Goal: Task Accomplishment & Management: Use online tool/utility

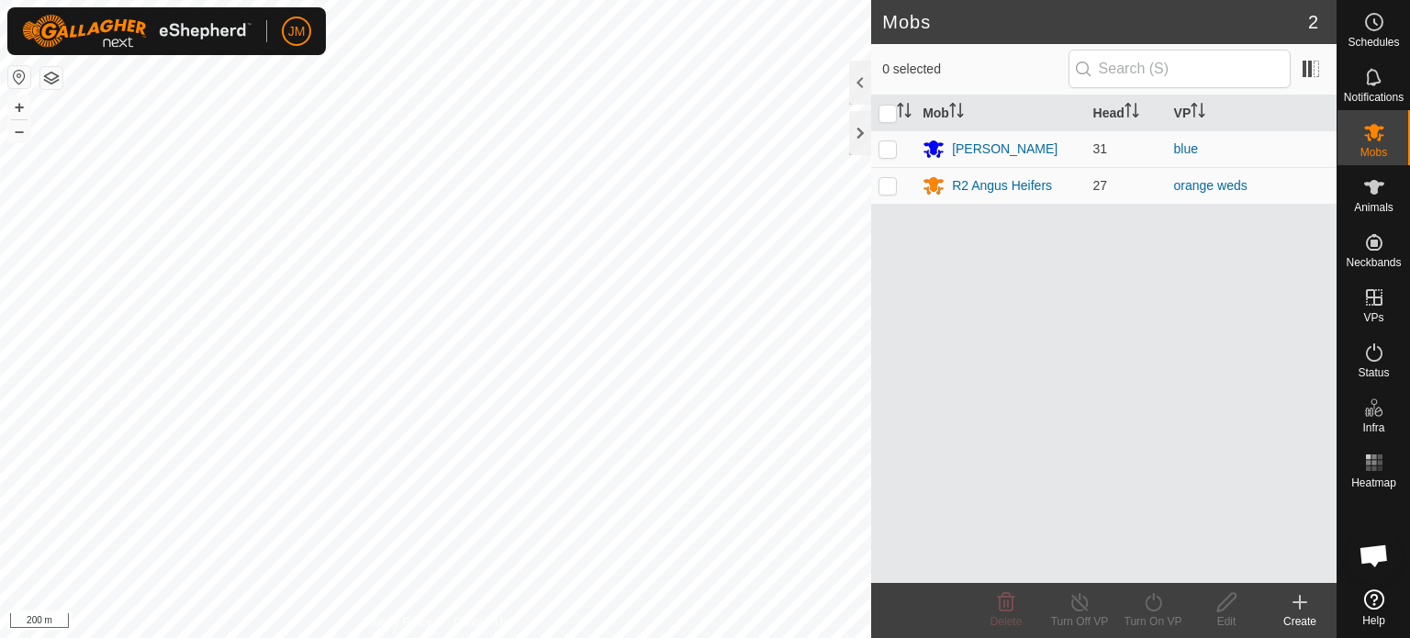
scroll to position [1271, 0]
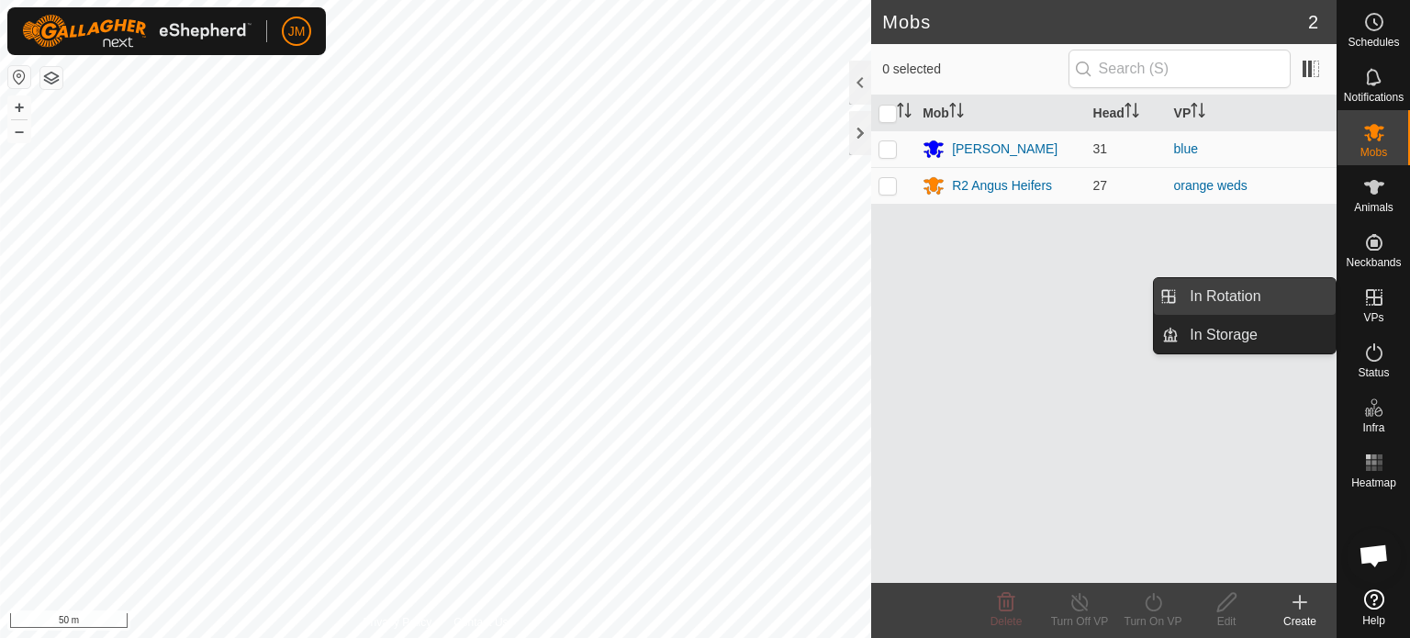
click at [1303, 297] on link "In Rotation" at bounding box center [1257, 296] width 157 height 37
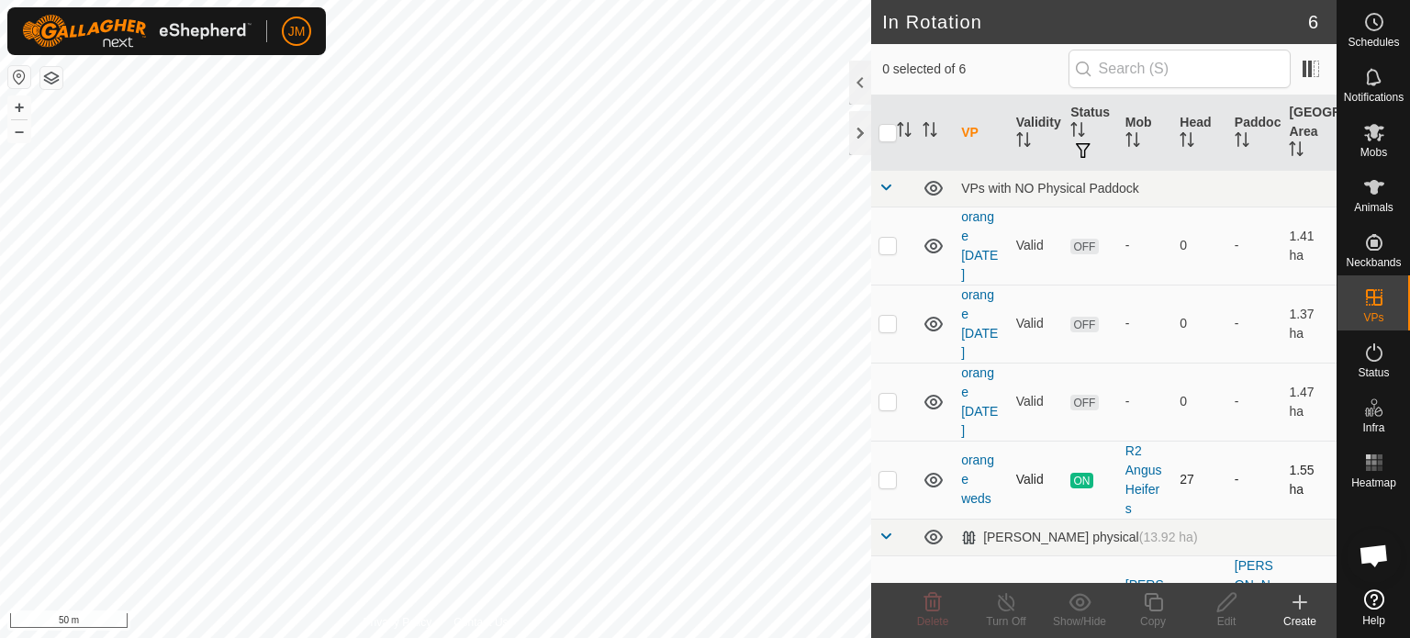
click at [885, 480] on p-checkbox at bounding box center [888, 479] width 18 height 15
checkbox input "false"
click at [885, 398] on p-checkbox at bounding box center [888, 401] width 18 height 15
checkbox input "true"
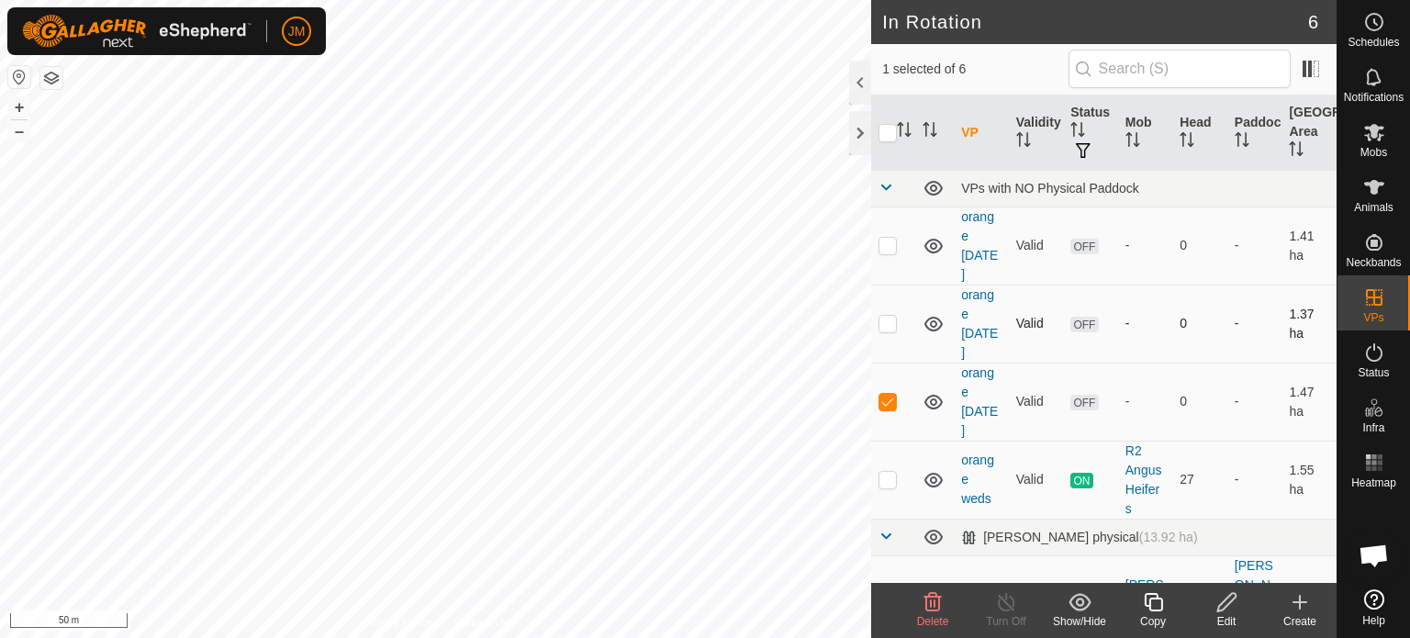
click at [892, 327] on p-checkbox at bounding box center [888, 323] width 18 height 15
checkbox input "true"
click at [892, 251] on p-checkbox at bounding box center [888, 245] width 18 height 15
click at [931, 603] on icon at bounding box center [933, 602] width 17 height 18
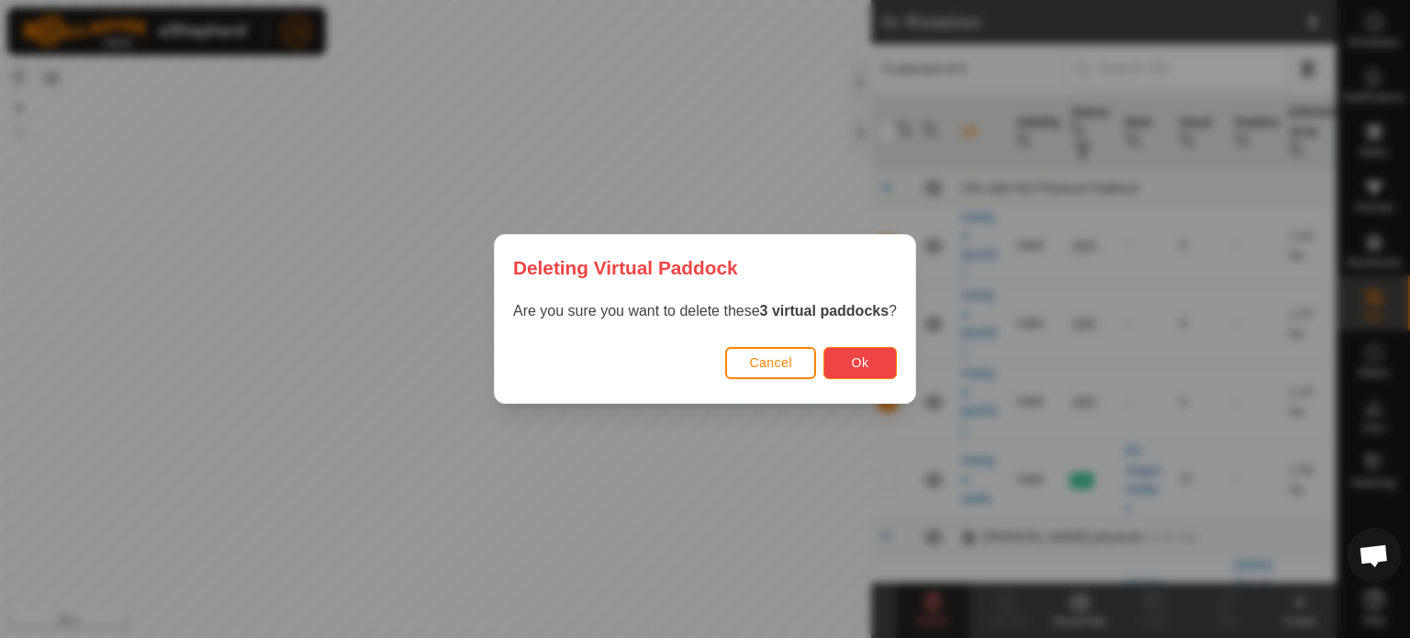
click at [851, 357] on button "Ok" at bounding box center [860, 363] width 73 height 32
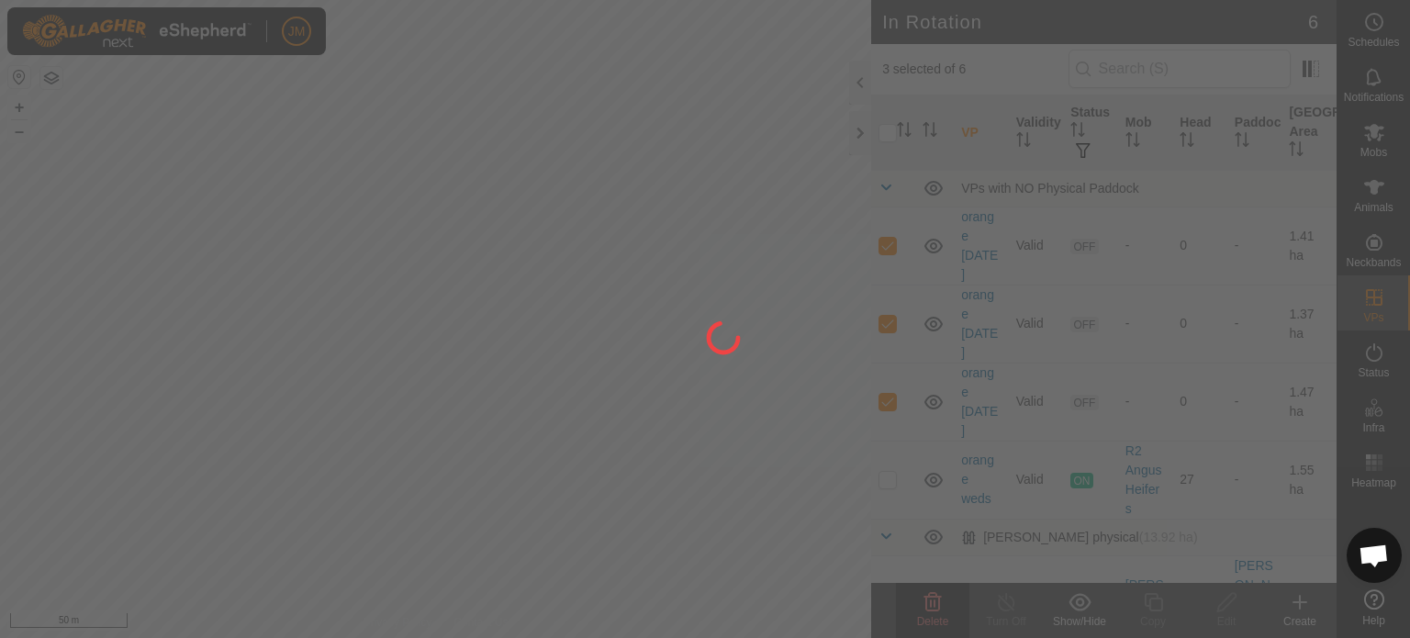
checkbox input "false"
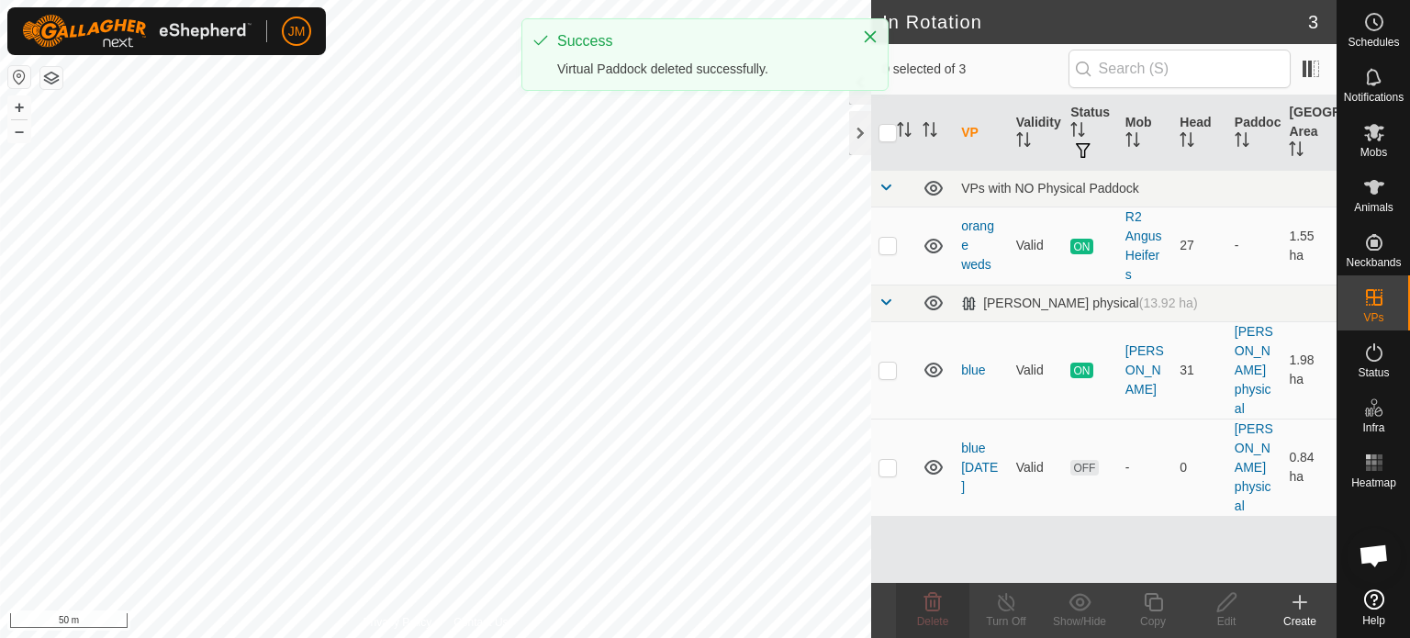
click at [1296, 600] on icon at bounding box center [1300, 602] width 22 height 22
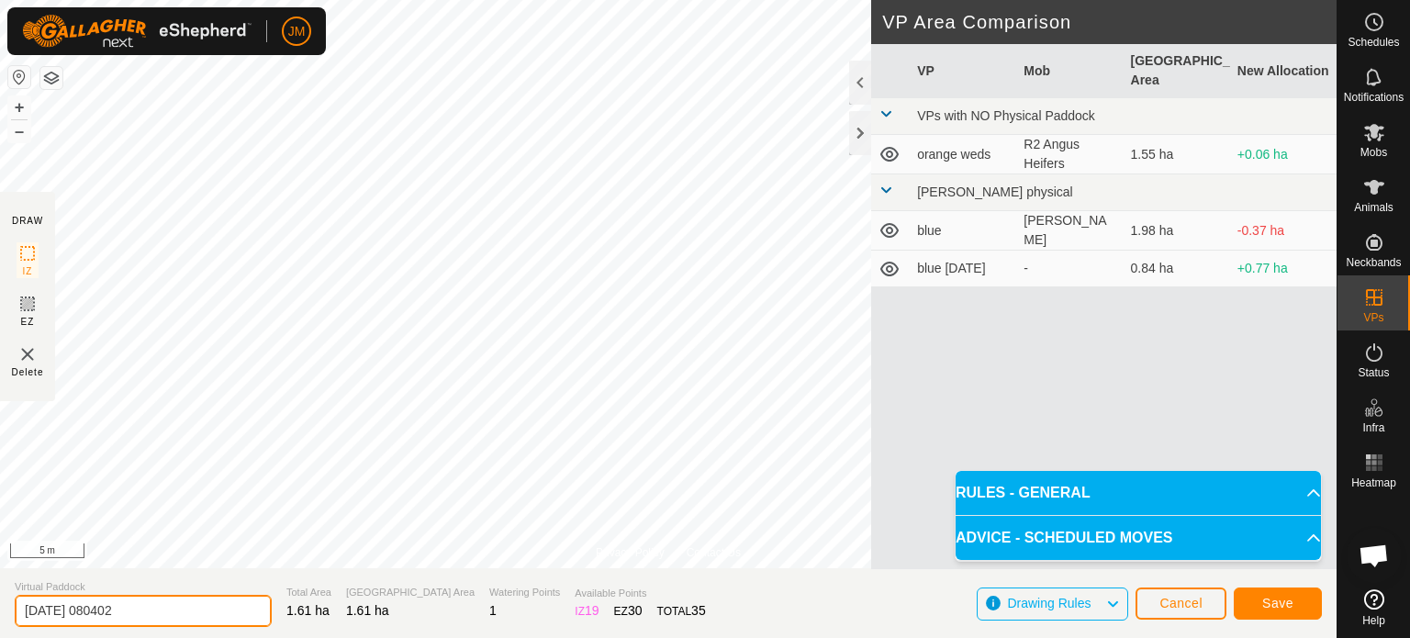
click at [162, 609] on input "[DATE] 080402" at bounding box center [143, 611] width 257 height 32
type input "2"
type input "orange [DATE]"
click at [1265, 600] on span "Save" at bounding box center [1277, 603] width 31 height 15
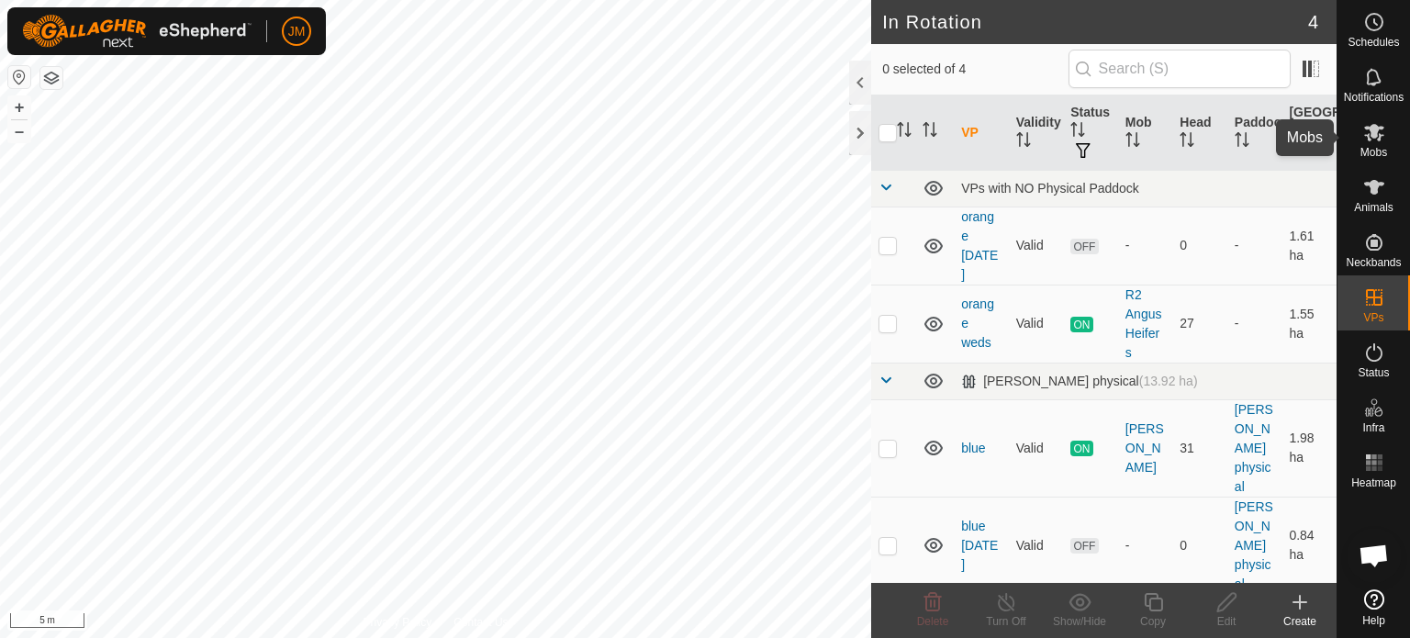
click at [1374, 136] on icon at bounding box center [1374, 132] width 20 height 17
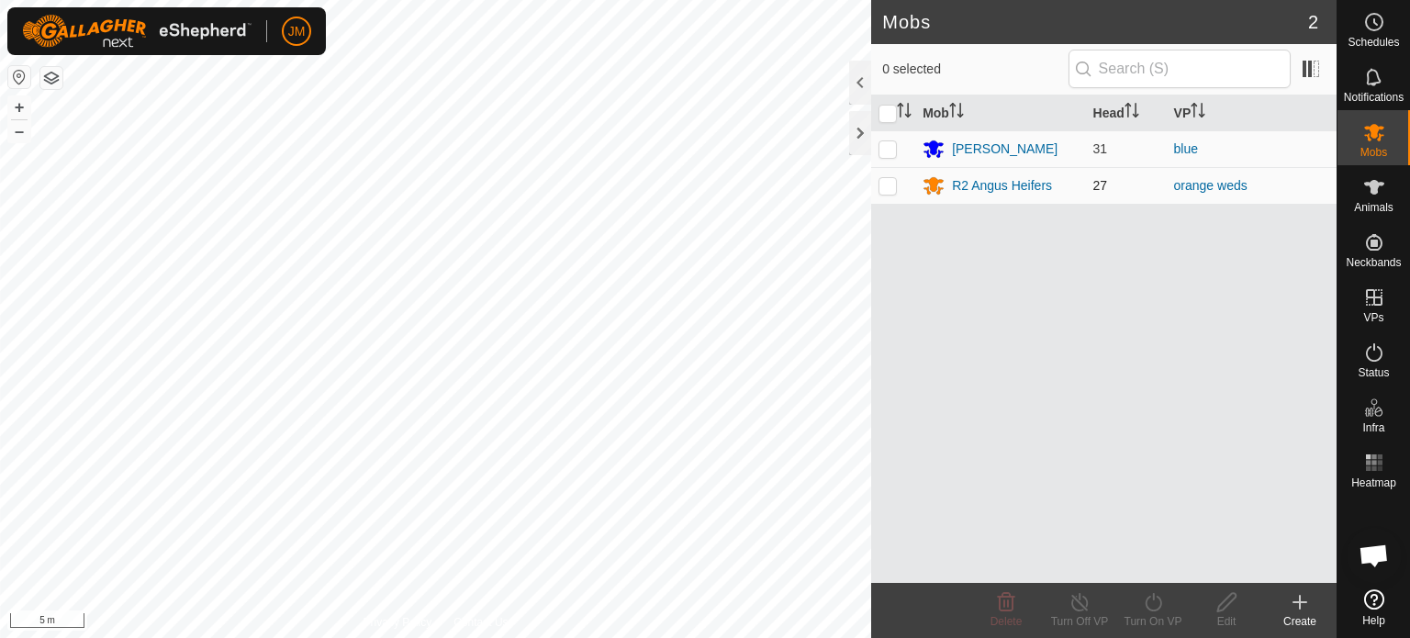
click at [891, 185] on p-checkbox at bounding box center [888, 185] width 18 height 15
checkbox input "true"
click at [1161, 602] on icon at bounding box center [1153, 602] width 23 height 22
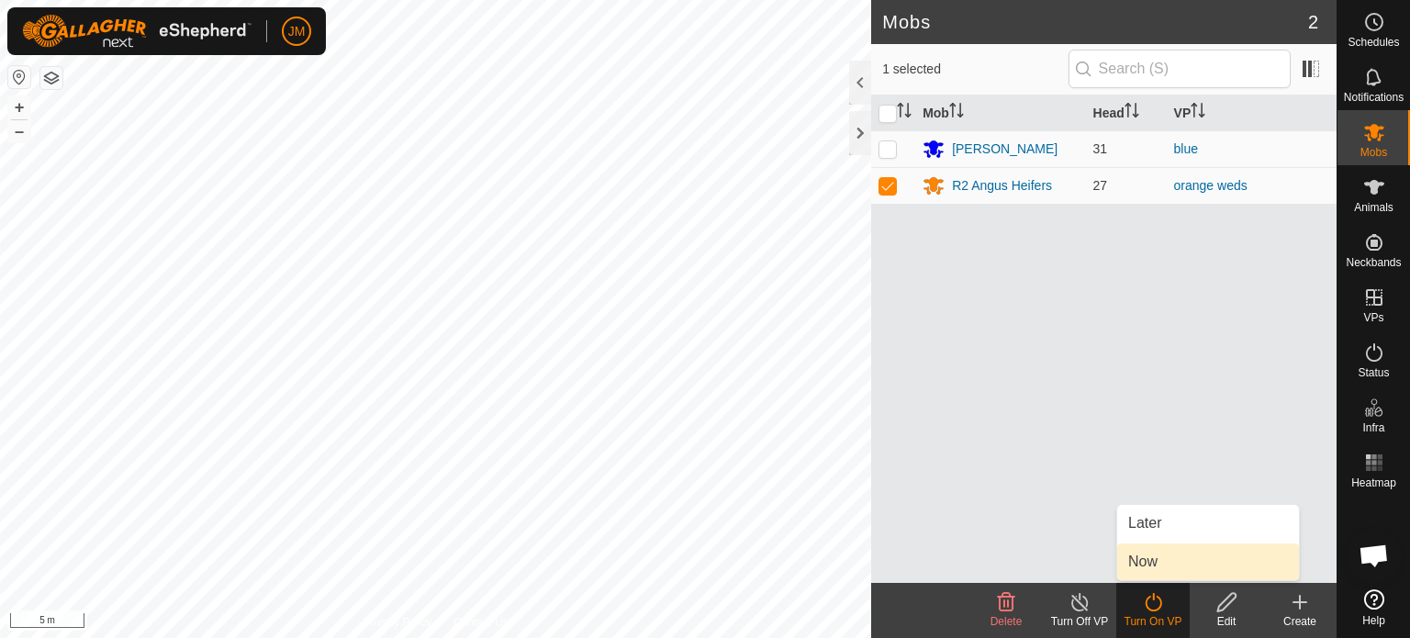
click at [1160, 568] on link "Now" at bounding box center [1208, 562] width 182 height 37
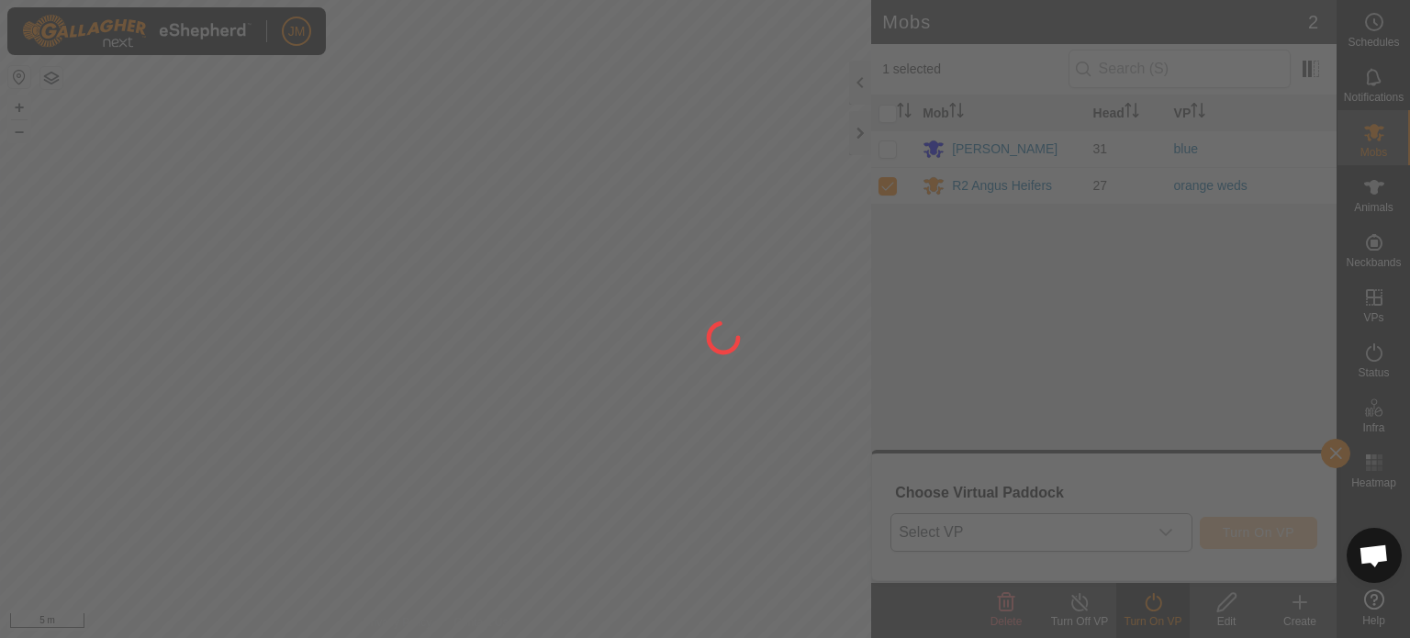
click at [1151, 534] on div at bounding box center [705, 319] width 1410 height 638
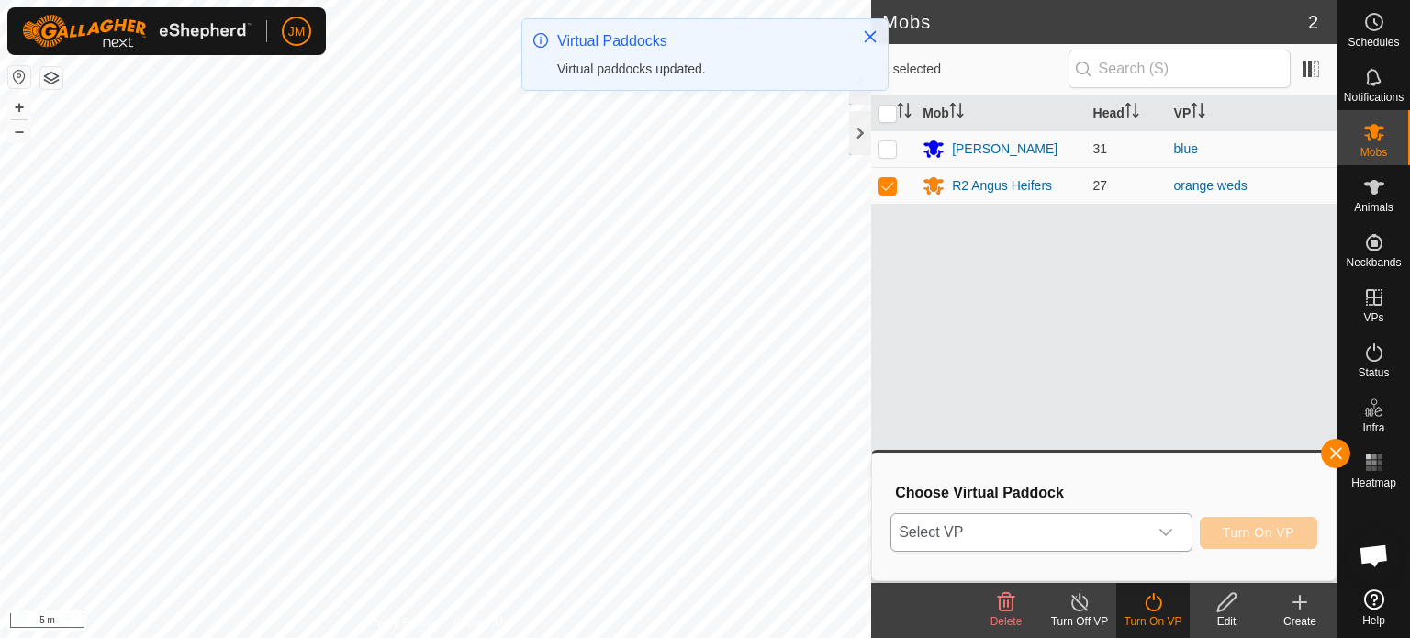
click at [1151, 534] on div "dropdown trigger" at bounding box center [1166, 532] width 37 height 37
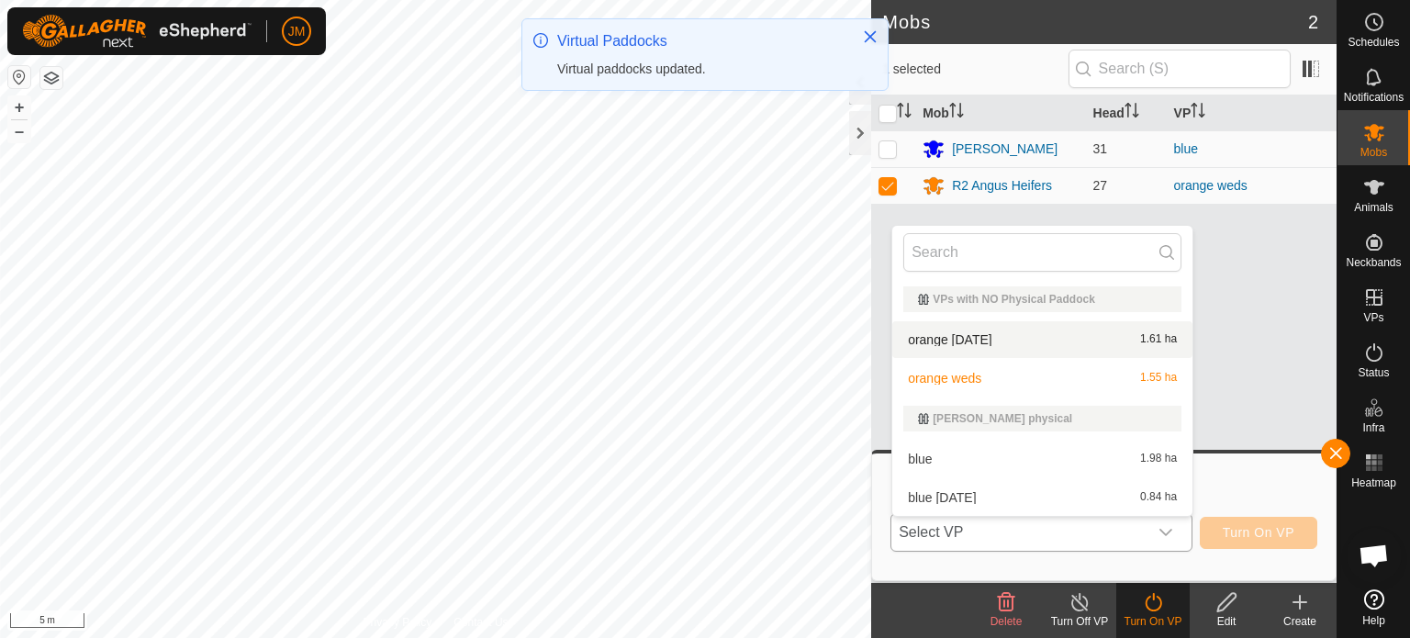
click at [1072, 344] on li "orange [DATE] 1.61 ha" at bounding box center [1042, 339] width 300 height 37
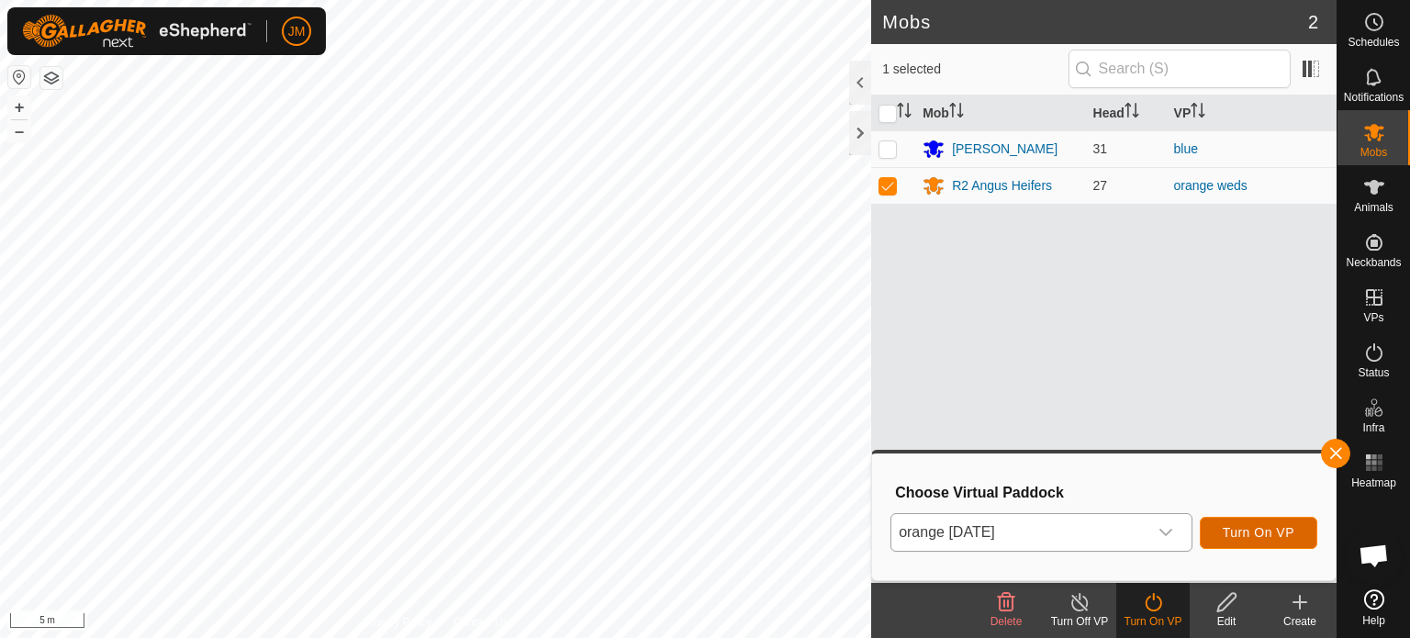
click at [1215, 535] on button "Turn On VP" at bounding box center [1259, 533] width 118 height 32
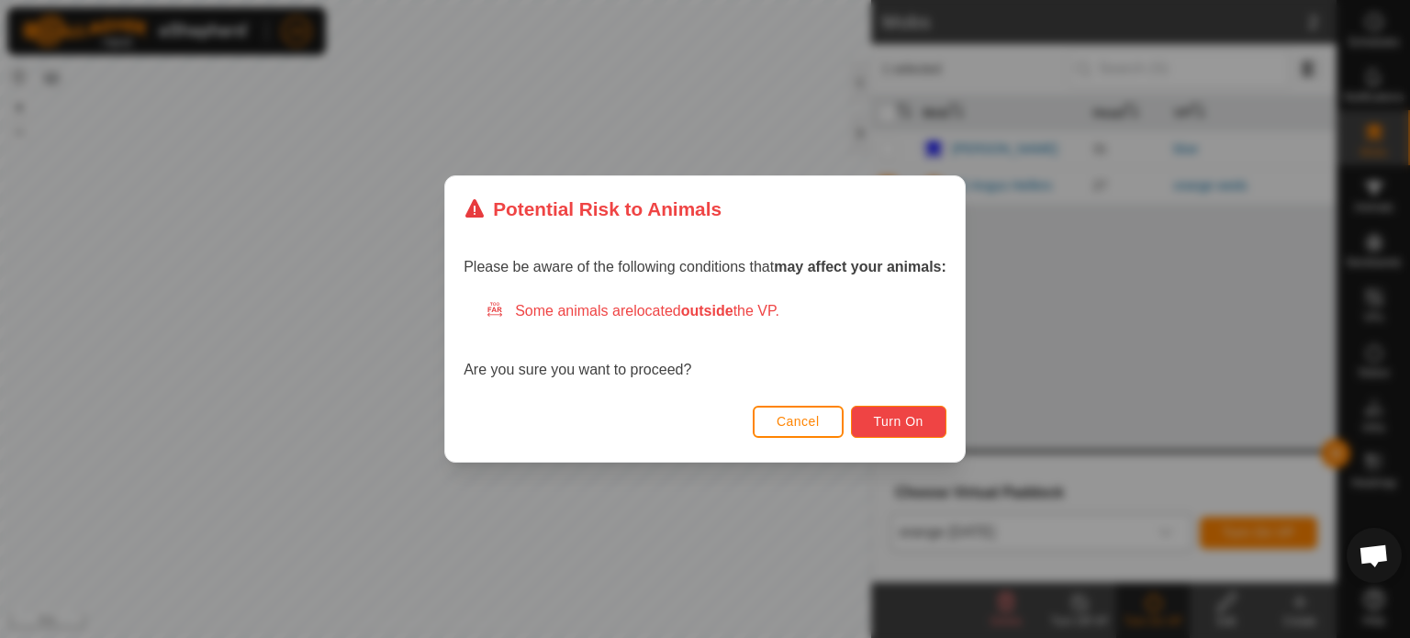
click at [926, 414] on button "Turn On" at bounding box center [898, 422] width 95 height 32
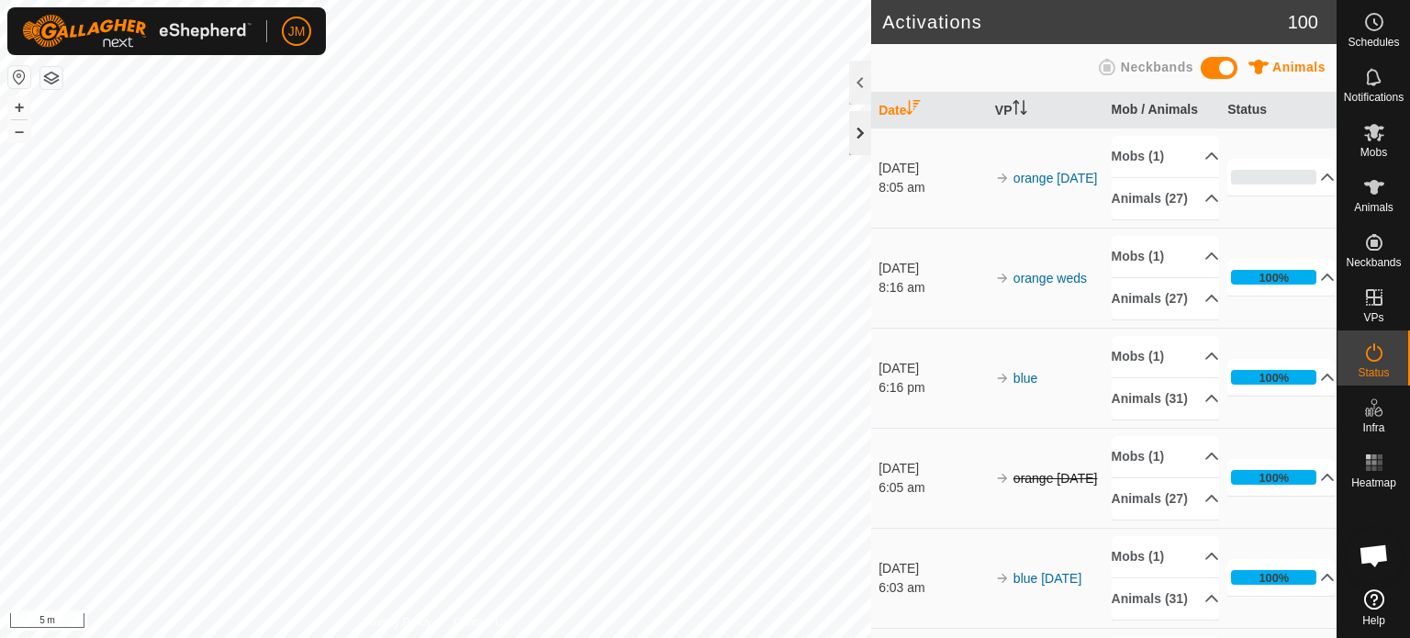
click at [859, 136] on div at bounding box center [860, 133] width 22 height 44
